Goal: Find specific page/section: Find specific page/section

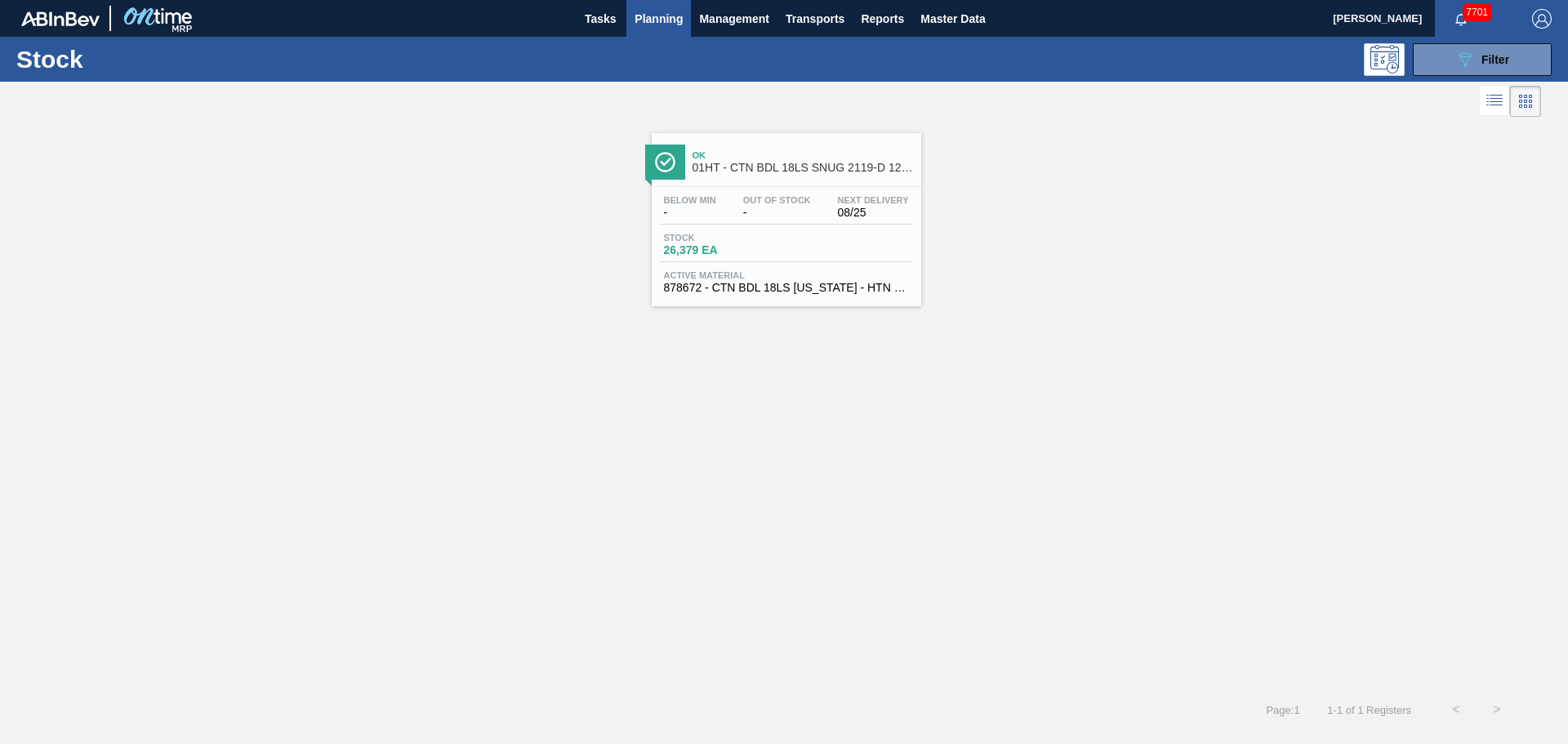
scroll to position [54, 0]
click at [1466, 67] on icon "089F7B8B-B2A5-4AFE-B5C0-19BA573D28AC" at bounding box center [1465, 59] width 19 height 19
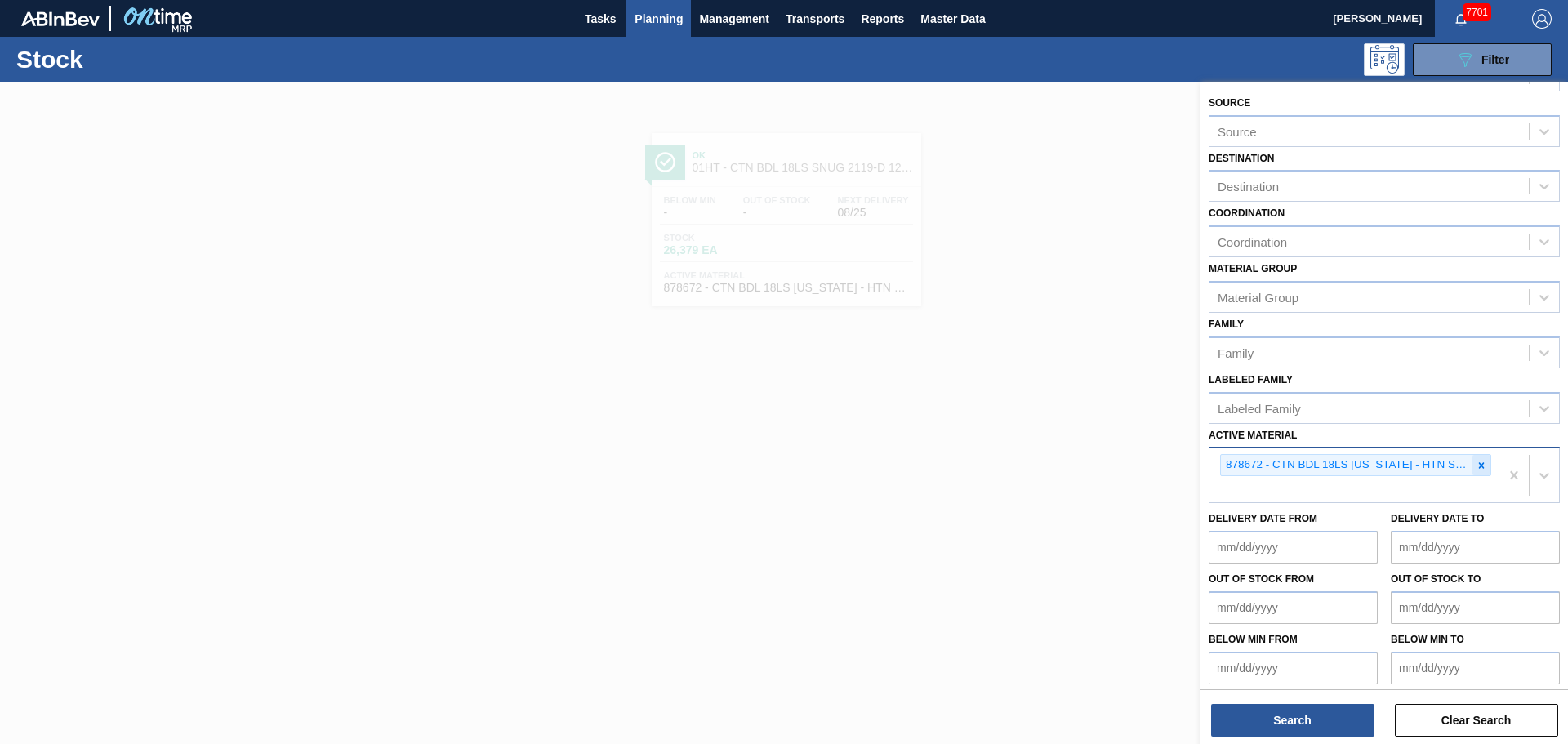
click at [1482, 464] on icon at bounding box center [1482, 465] width 11 height 11
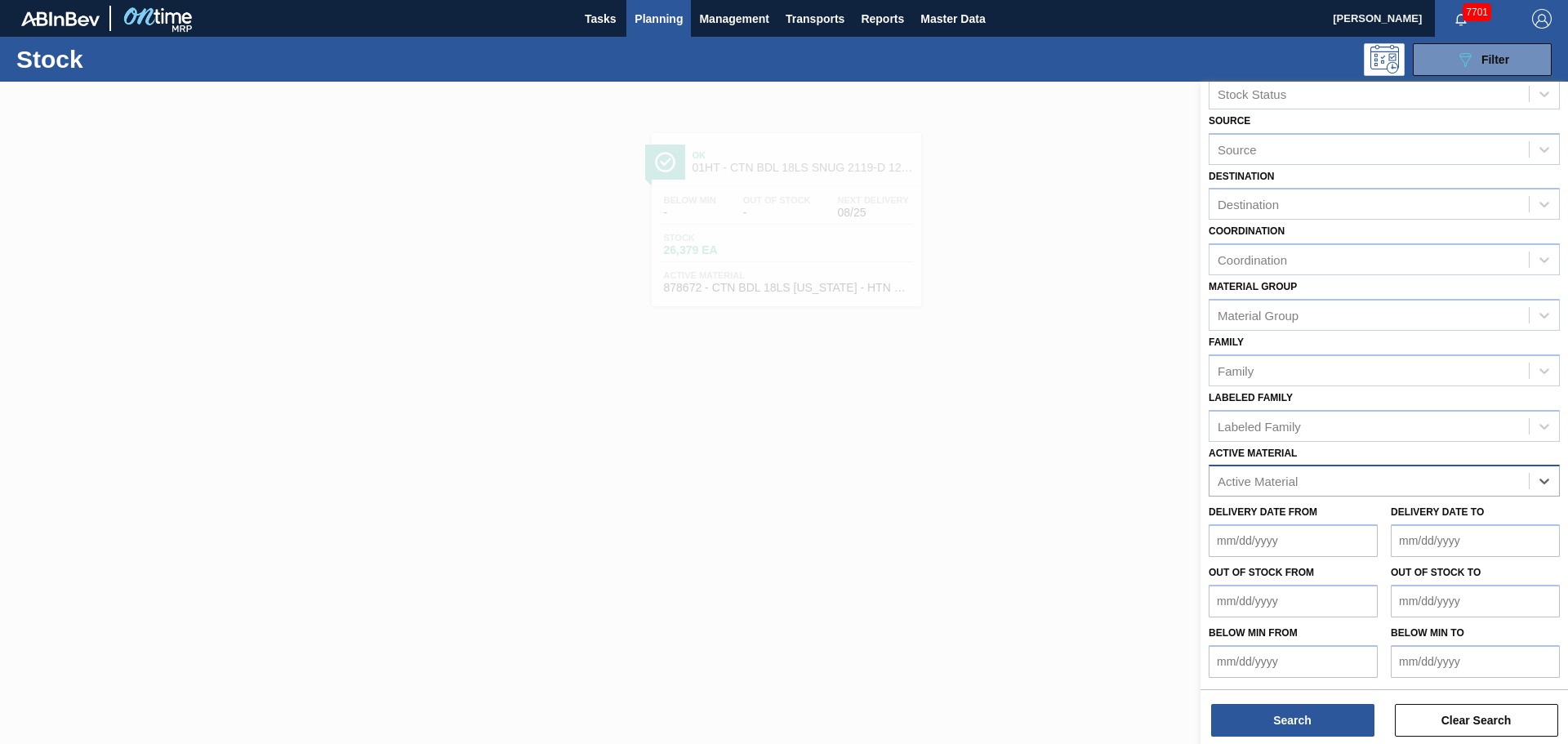
click at [672, 26] on span "Planning" at bounding box center [658, 18] width 48 height 19
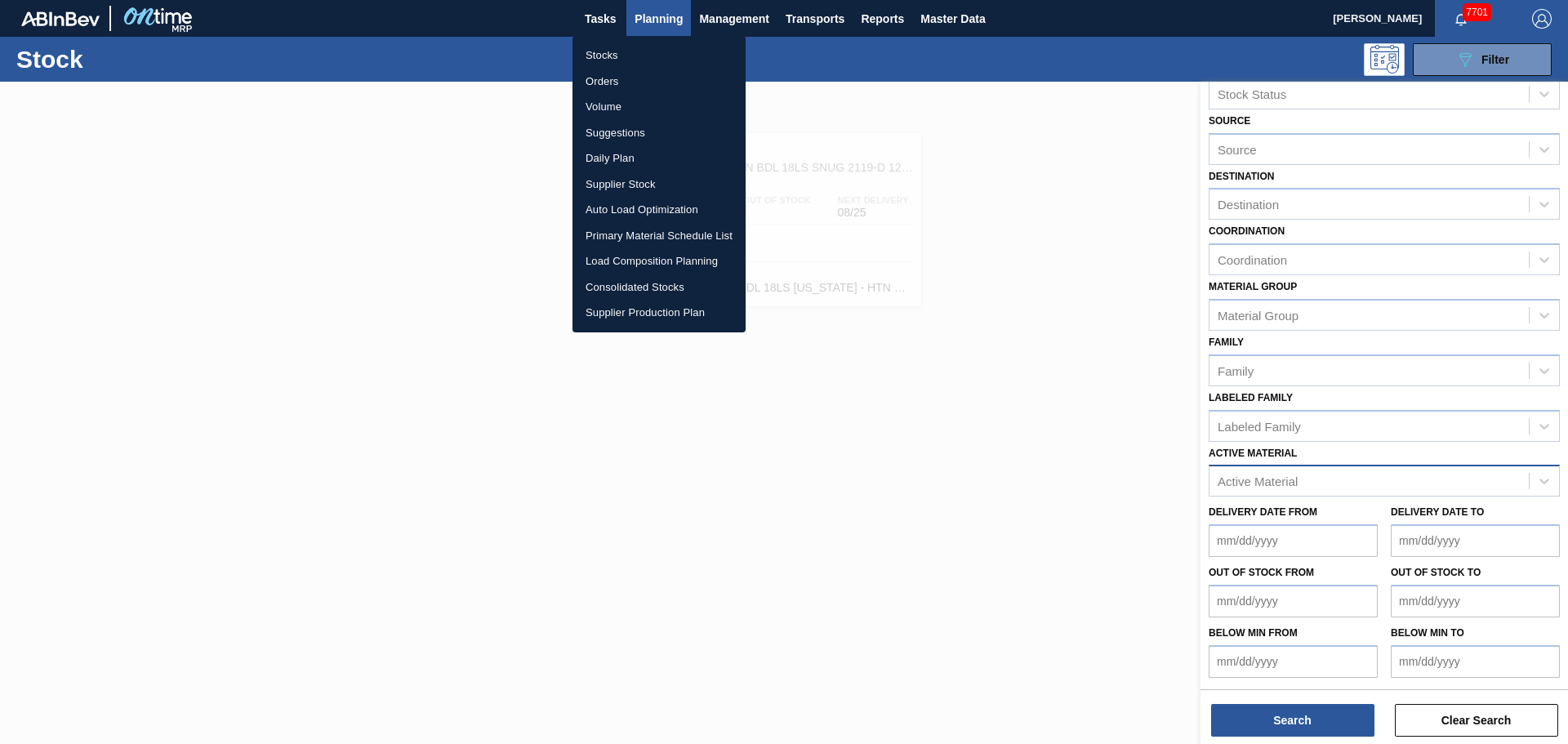
click at [609, 80] on li "Orders" at bounding box center [659, 82] width 173 height 26
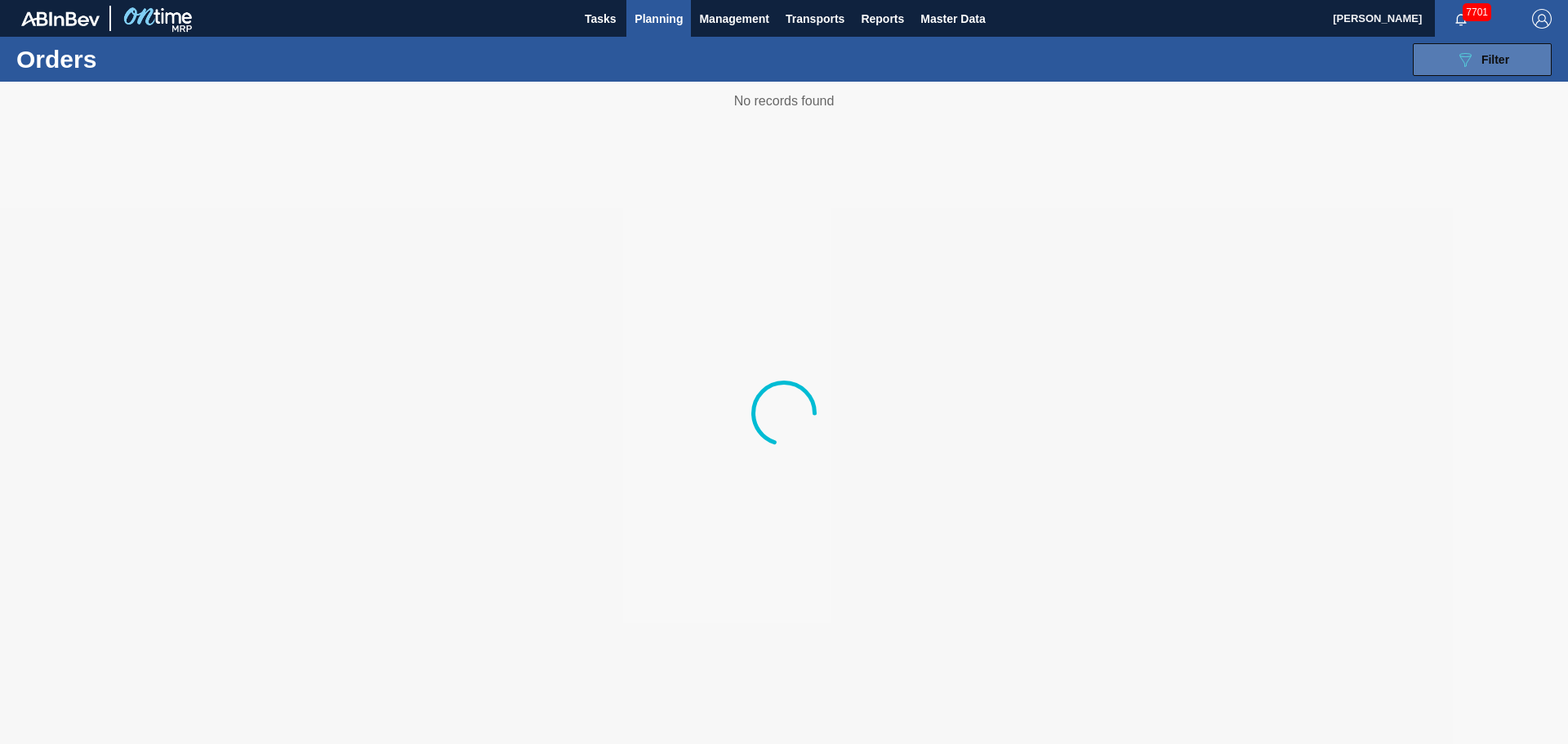
click at [1496, 53] on span "Filter" at bounding box center [1496, 59] width 28 height 13
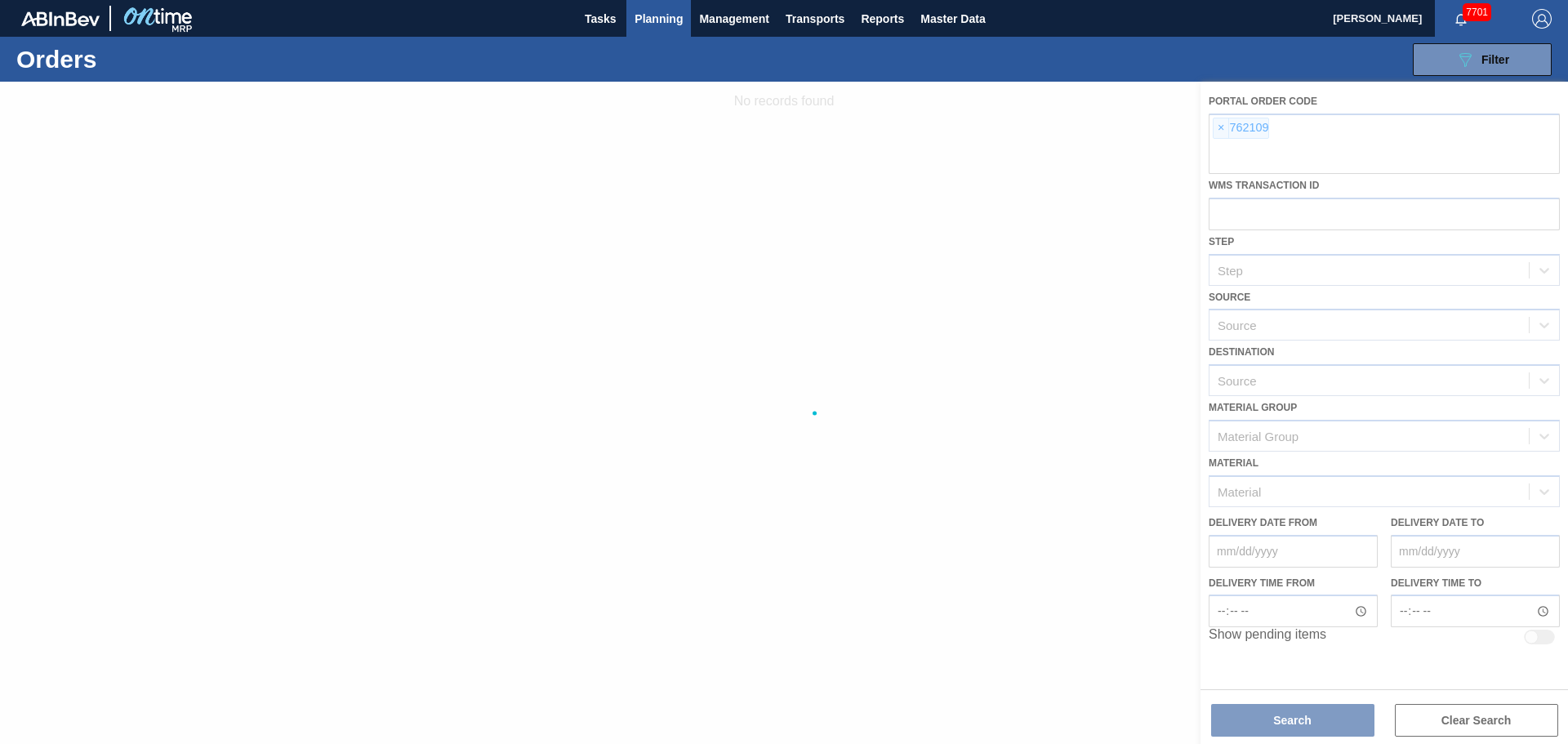
click at [1224, 130] on div at bounding box center [784, 413] width 1568 height 662
click at [1220, 129] on div at bounding box center [784, 413] width 1568 height 662
click at [1204, 125] on div at bounding box center [784, 413] width 1568 height 662
click at [1217, 128] on div at bounding box center [784, 413] width 1568 height 662
